Goal: Check status: Check status

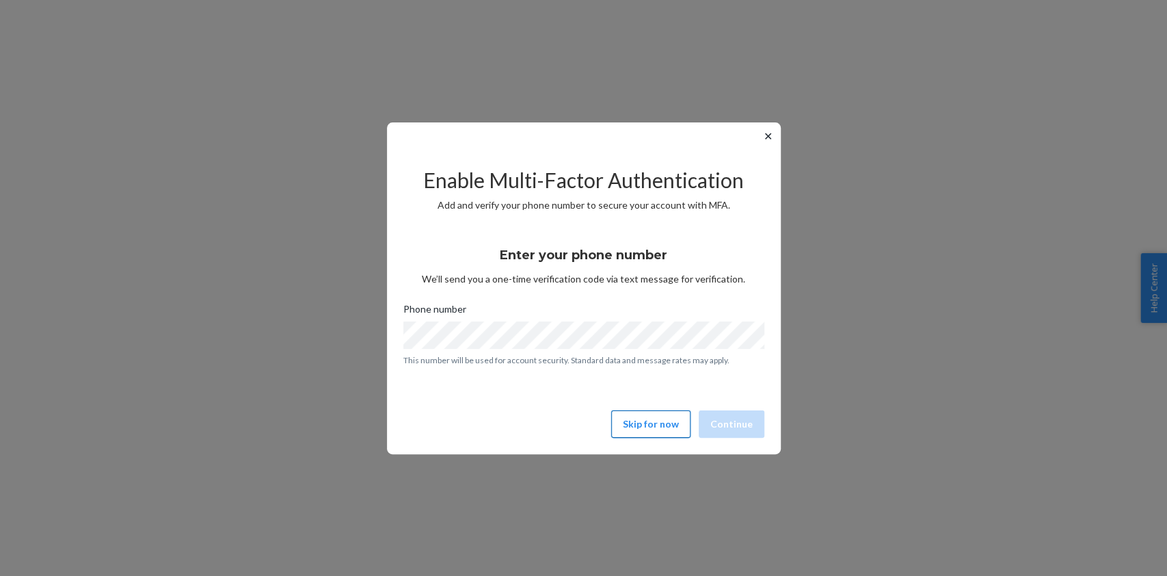
click at [645, 418] on button "Skip for now" at bounding box center [650, 423] width 79 height 27
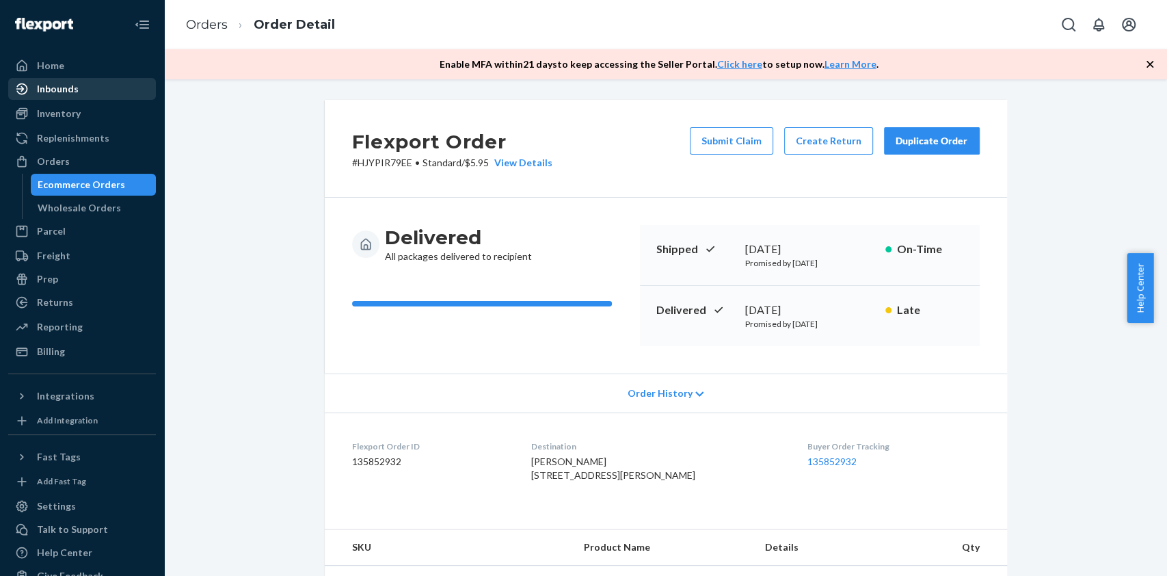
click at [50, 90] on div "Inbounds" at bounding box center [58, 89] width 42 height 14
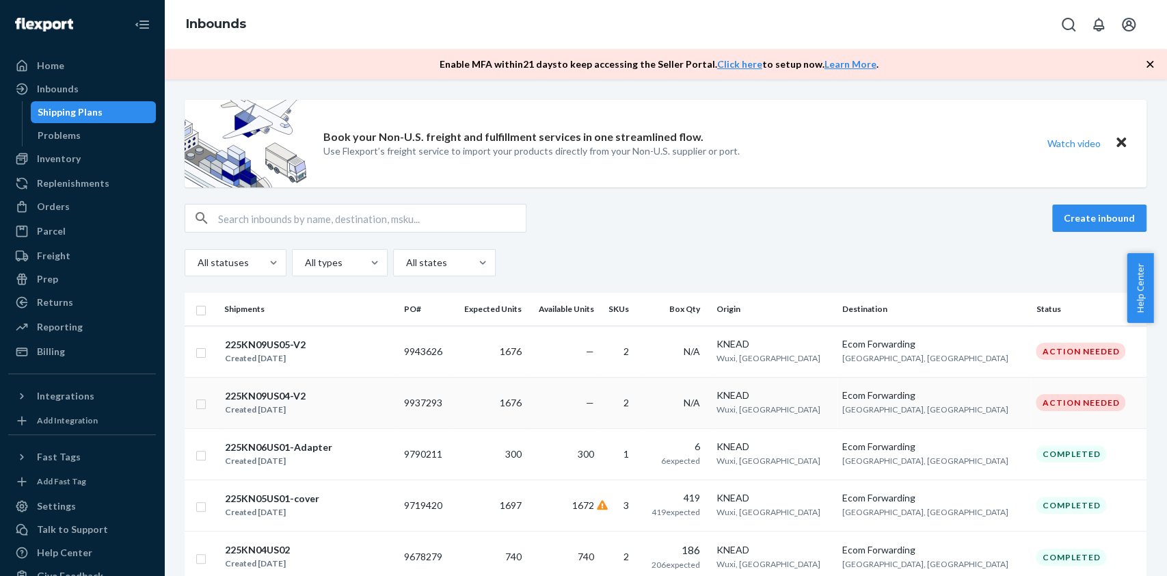
click at [332, 389] on div "225KN09US04-V2 Created [DATE]" at bounding box center [308, 402] width 169 height 29
